Goal: Use online tool/utility: Utilize a website feature to perform a specific function

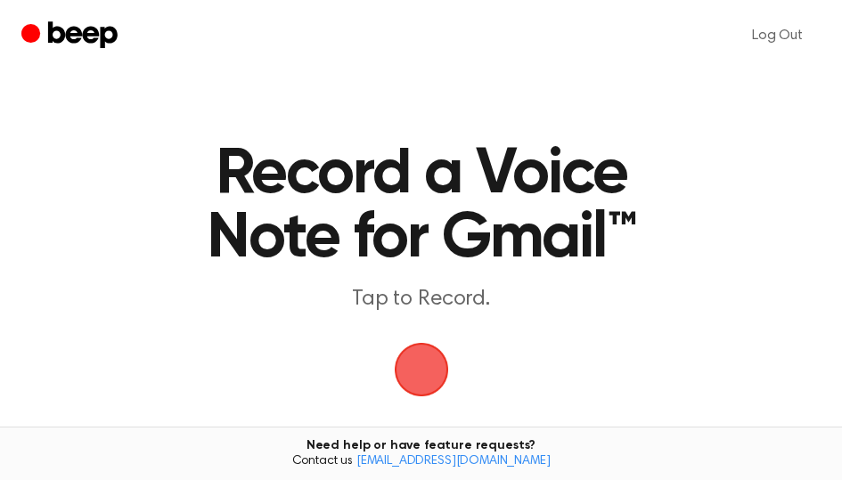
click at [422, 370] on span "button" at bounding box center [421, 370] width 84 height 84
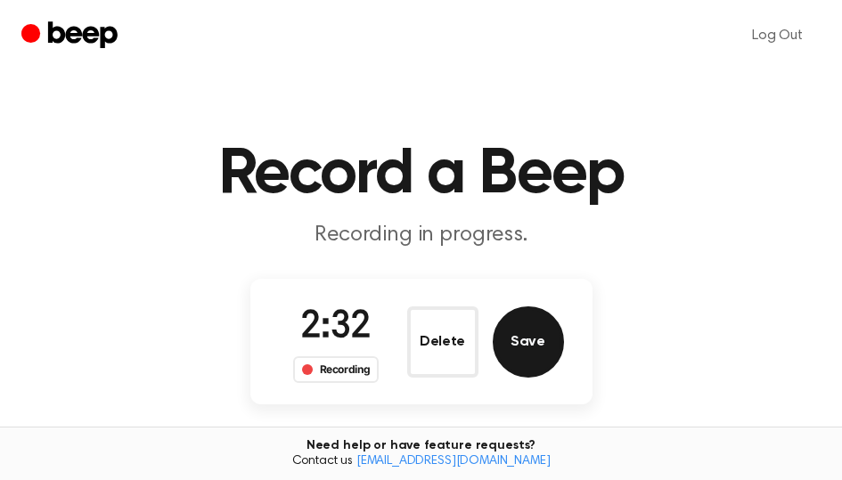
click at [541, 347] on button "Save" at bounding box center [528, 341] width 71 height 71
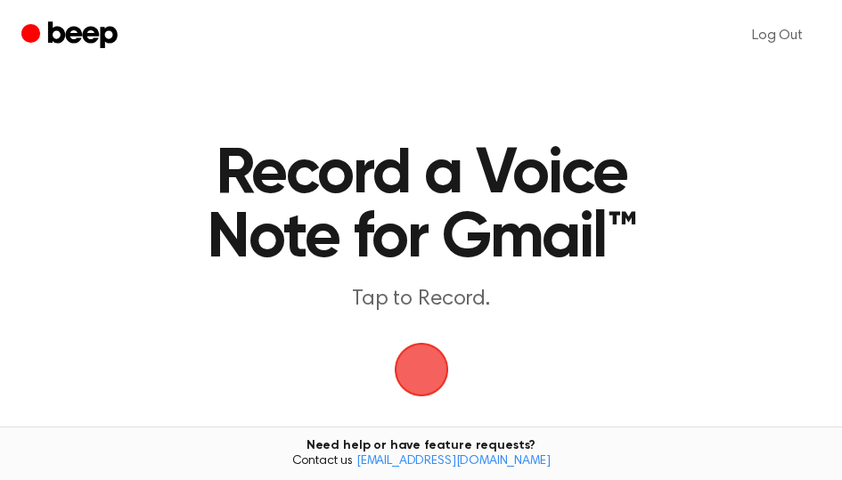
click at [411, 373] on span "button" at bounding box center [421, 370] width 64 height 64
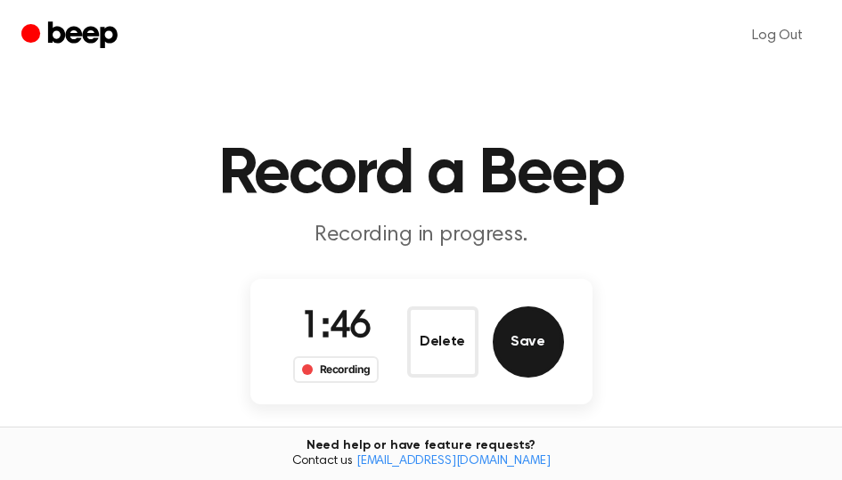
click at [529, 331] on button "Save" at bounding box center [528, 341] width 71 height 71
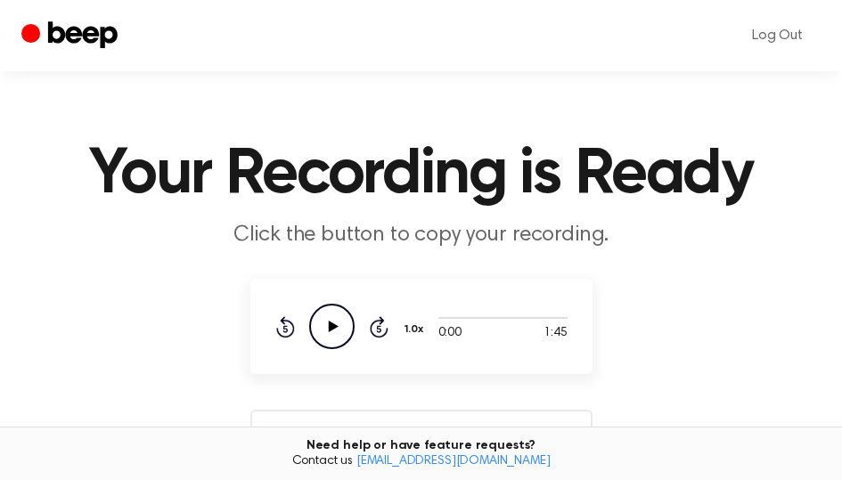
scroll to position [178, 0]
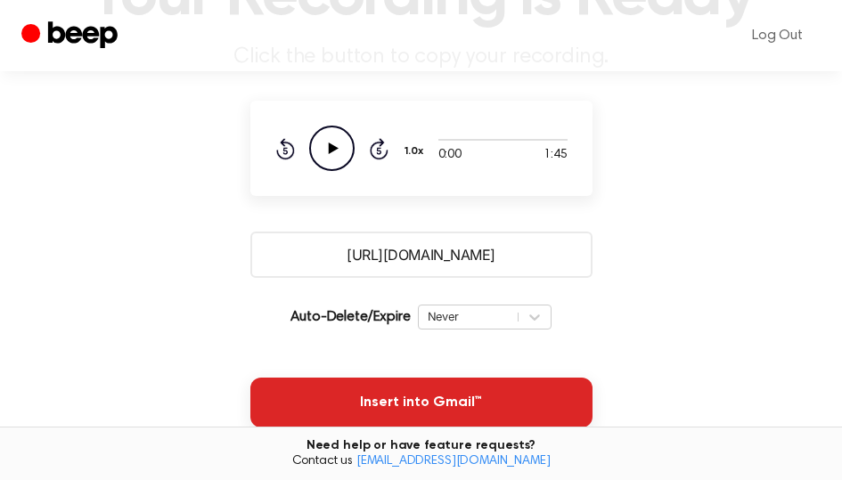
click at [400, 396] on button "Insert into Gmail™" at bounding box center [421, 403] width 342 height 50
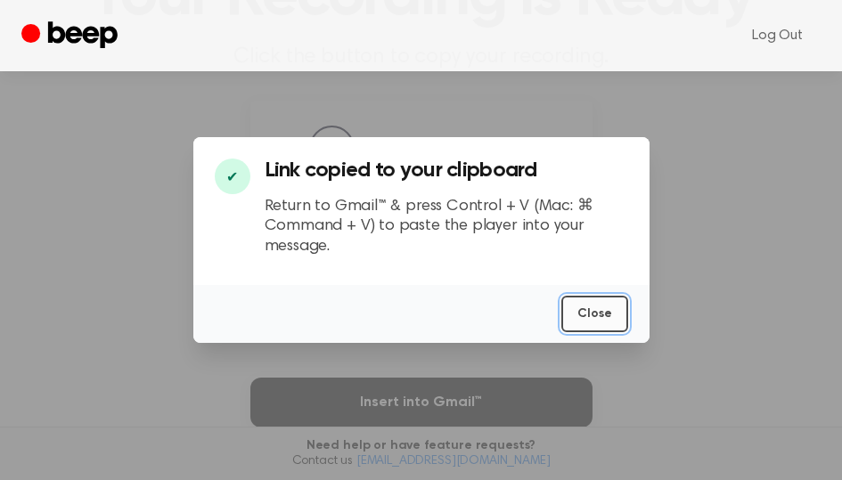
click at [603, 314] on button "Close" at bounding box center [594, 314] width 67 height 37
